Goal: Find specific page/section: Find specific page/section

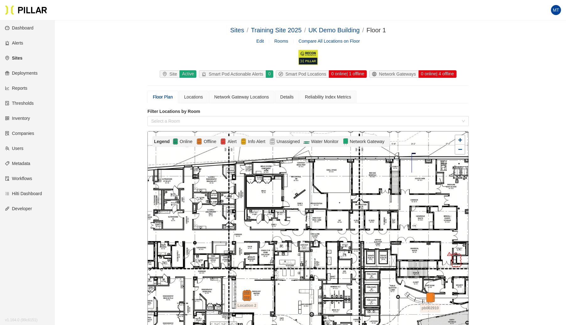
click at [22, 57] on link "Sites" at bounding box center [13, 57] width 17 height 5
click at [20, 56] on link "Sites" at bounding box center [13, 57] width 17 height 5
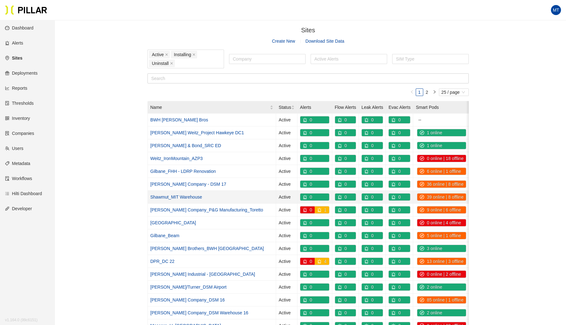
click at [195, 194] on link "Shawmut_MIT Warehouse" at bounding box center [176, 196] width 52 height 5
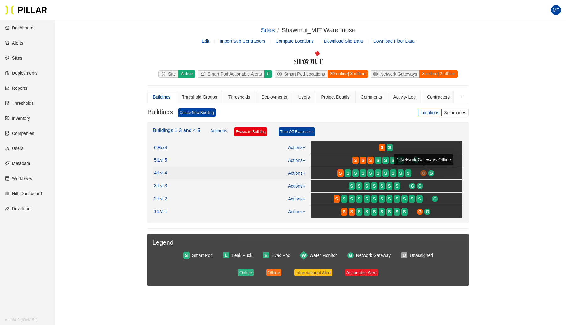
click at [423, 171] on span "G" at bounding box center [423, 173] width 3 height 7
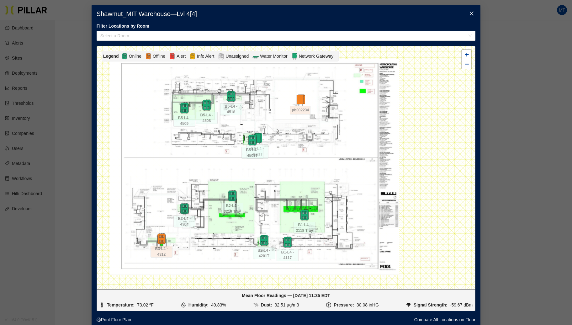
click at [474, 12] on span "Close" at bounding box center [472, 14] width 18 height 18
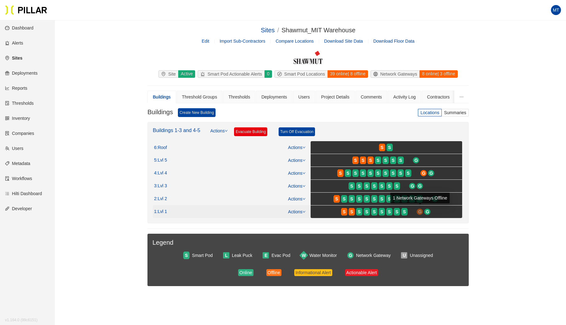
click at [420, 211] on span "G" at bounding box center [419, 211] width 3 height 7
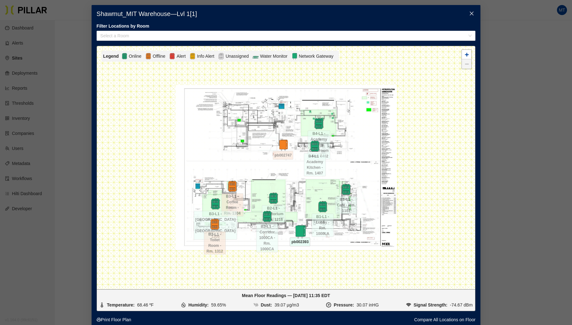
click at [299, 232] on img at bounding box center [299, 231] width 13 height 13
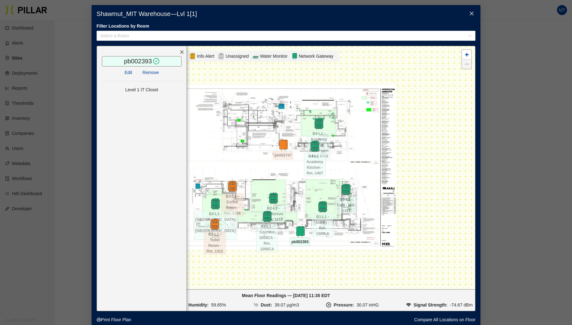
click at [471, 12] on icon "close" at bounding box center [471, 13] width 5 height 5
